Goal: Task Accomplishment & Management: Use online tool/utility

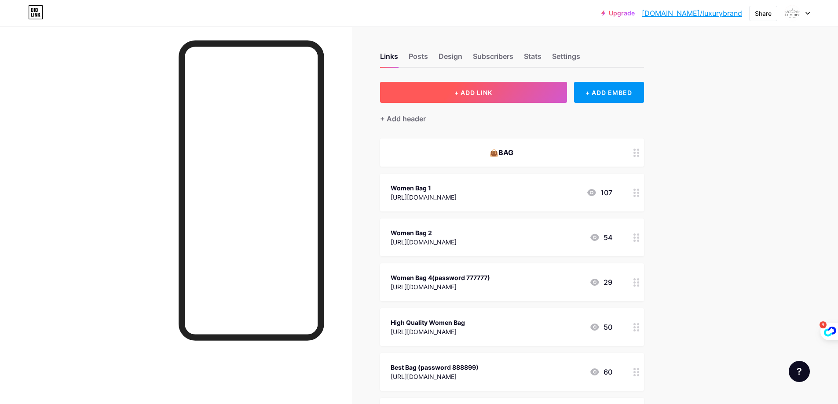
click at [492, 94] on span "+ ADD LINK" at bounding box center [474, 92] width 38 height 7
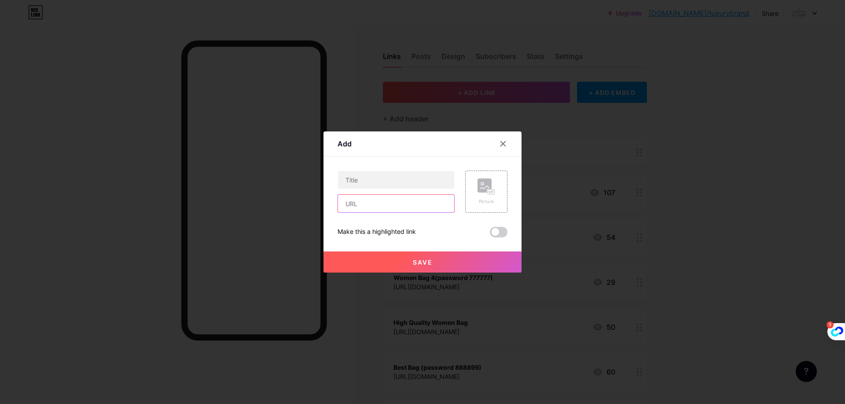
click at [384, 206] on input "text" at bounding box center [396, 204] width 116 height 18
paste input "[URL][DOMAIN_NAME]"
type input "[URL][DOMAIN_NAME]"
click at [374, 183] on input "text" at bounding box center [396, 180] width 116 height 18
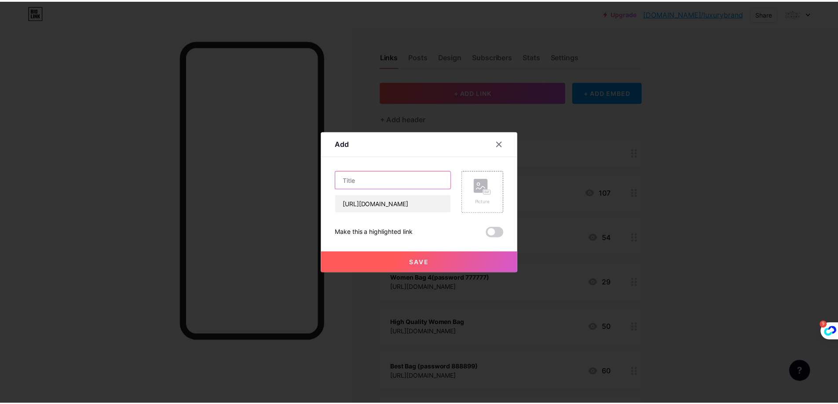
scroll to position [0, 0]
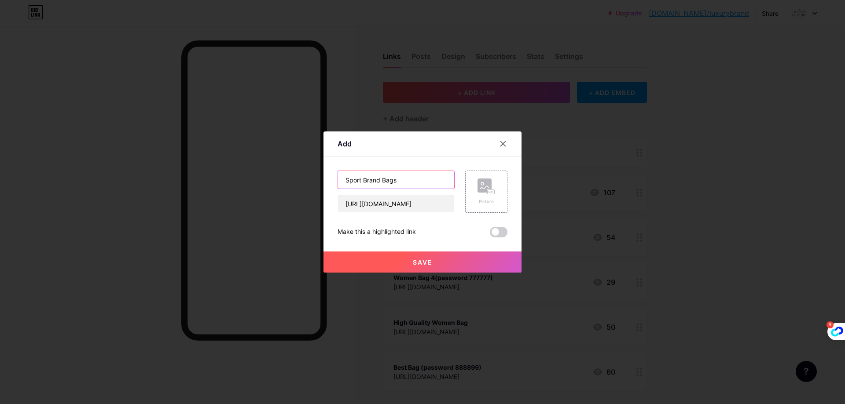
type input "Sport Brand Bags"
click at [423, 266] on span "Save" at bounding box center [423, 262] width 20 height 7
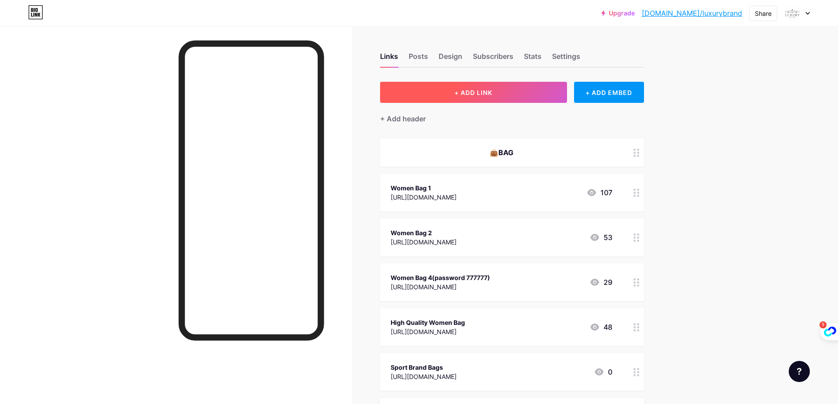
click at [491, 89] on span "+ ADD LINK" at bounding box center [474, 92] width 38 height 7
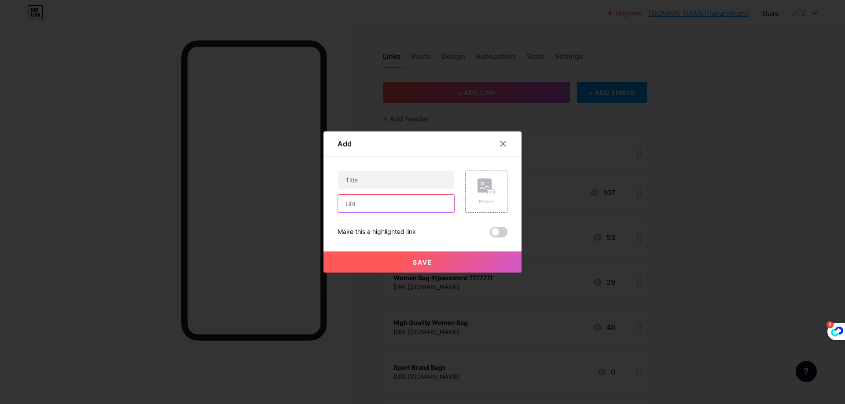
click at [399, 204] on input "text" at bounding box center [396, 204] width 116 height 18
paste input "[URL][DOMAIN_NAME]"
type input "[URL][DOMAIN_NAME]"
click at [376, 180] on input "text" at bounding box center [396, 180] width 116 height 18
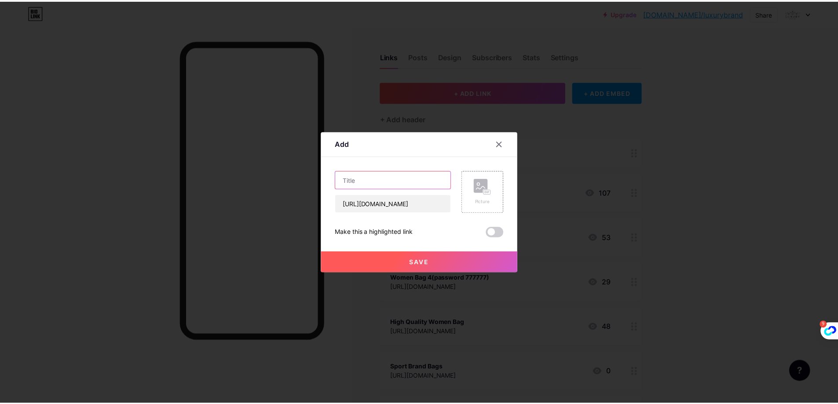
scroll to position [0, 0]
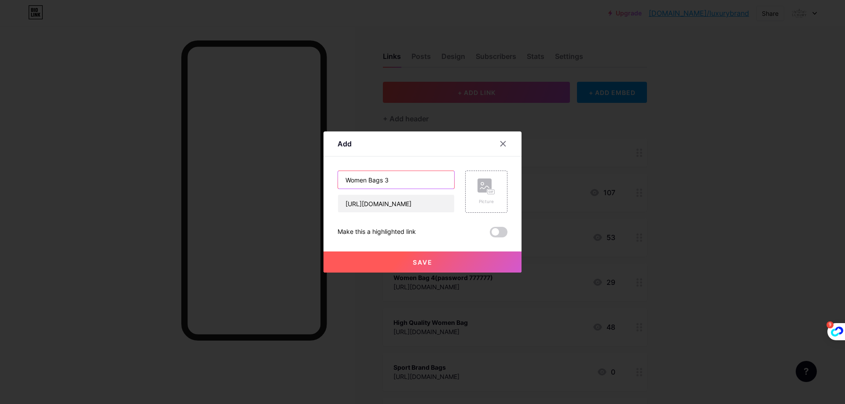
type input "Women Bags 3"
click at [431, 262] on span "Save" at bounding box center [423, 262] width 20 height 7
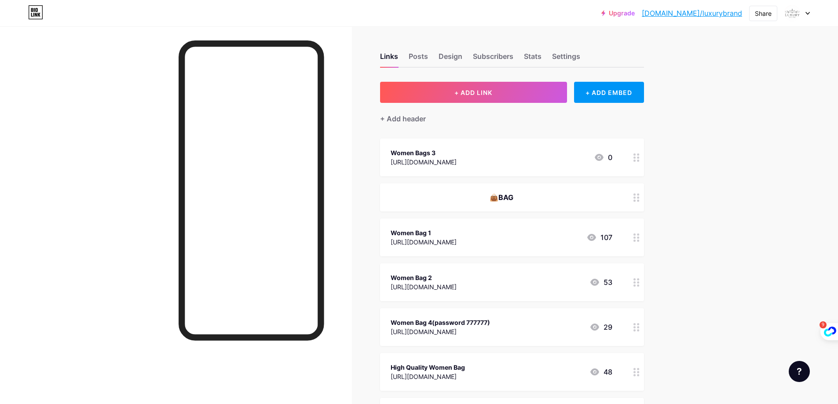
click at [639, 158] on icon at bounding box center [637, 158] width 6 height 8
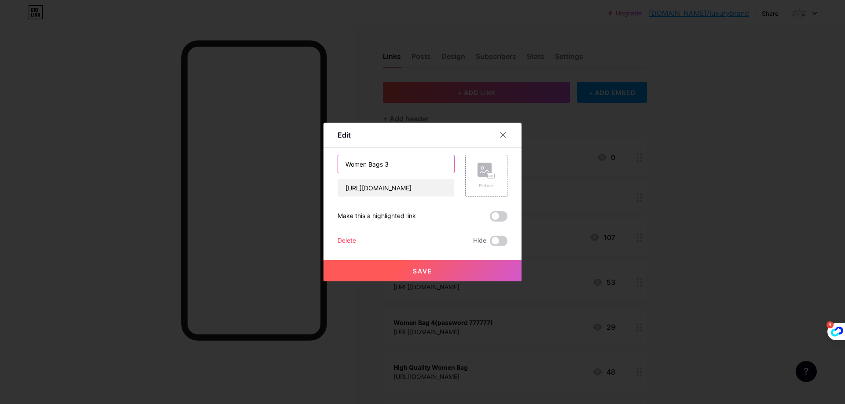
click at [415, 168] on input "Women Bags 3" at bounding box center [396, 164] width 116 height 18
type input "Women Bag 3"
click at [434, 271] on button "Save" at bounding box center [422, 271] width 198 height 21
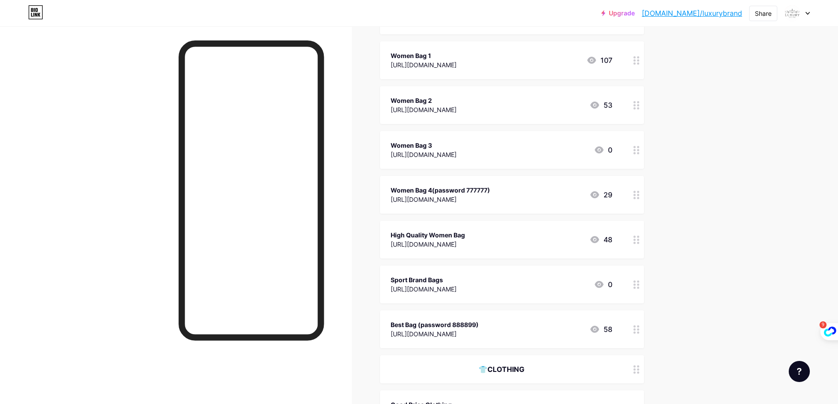
scroll to position [220, 0]
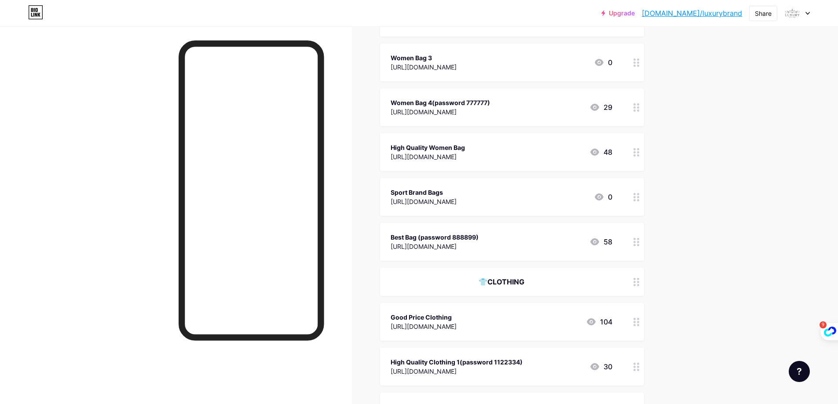
click at [639, 196] on icon at bounding box center [637, 197] width 6 height 8
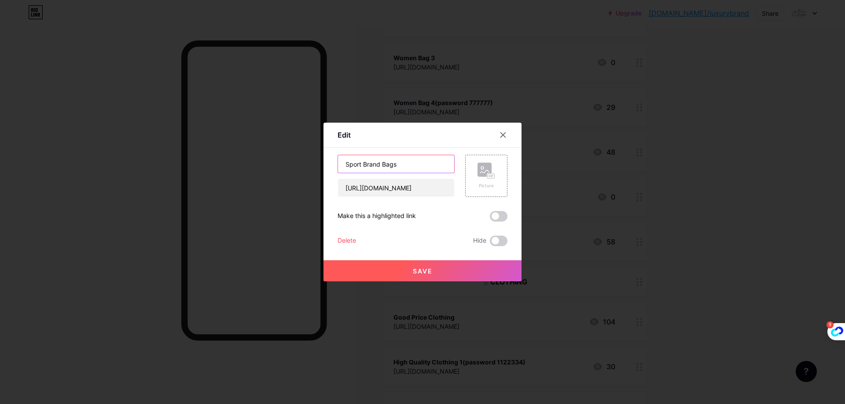
click at [411, 166] on input "Sport Brand Bags" at bounding box center [396, 164] width 116 height 18
type input "Sport Brand Bag"
click at [443, 267] on button "Save" at bounding box center [422, 271] width 198 height 21
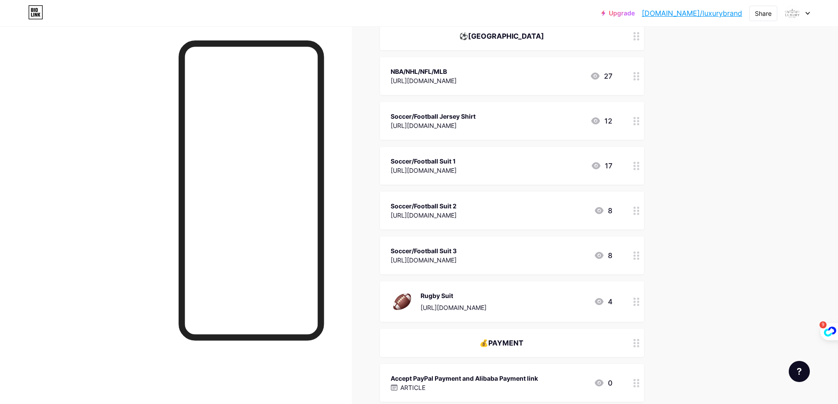
scroll to position [2135, 0]
